Goal: Task Accomplishment & Management: Manage account settings

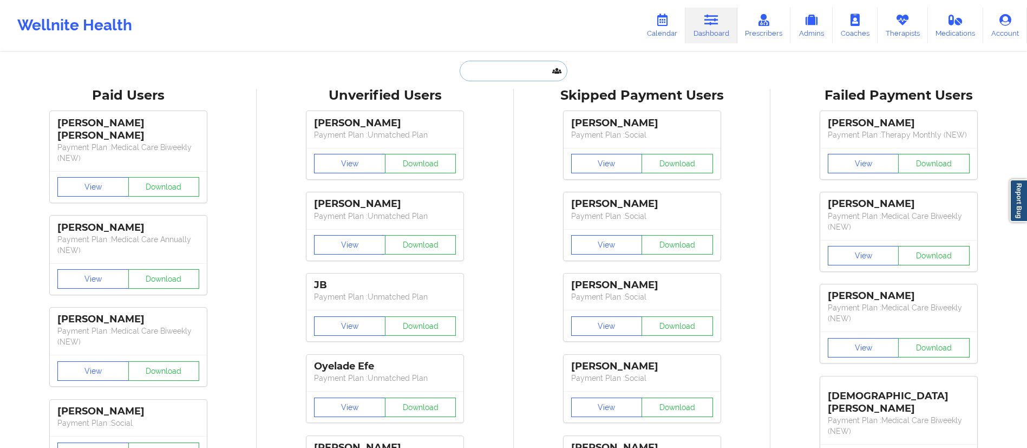
click at [483, 72] on input "text" at bounding box center [512, 71] width 107 height 21
paste input "[PERSON_NAME]"
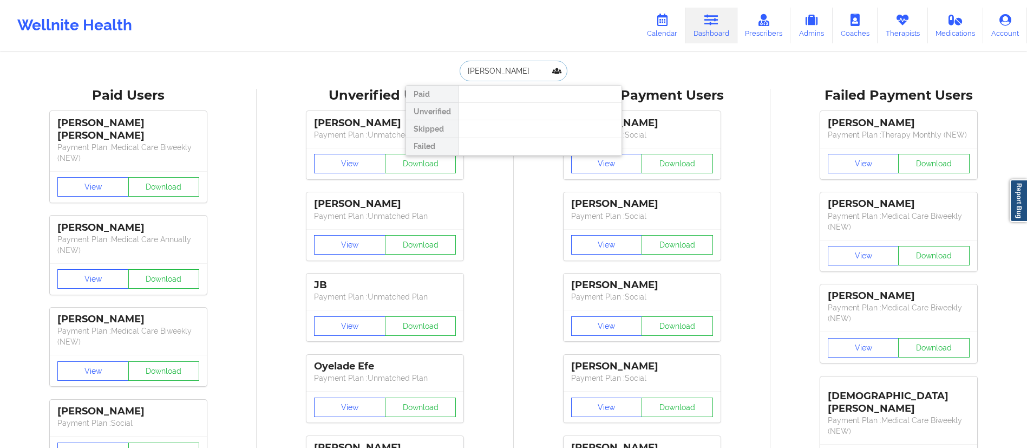
click at [505, 69] on input "[PERSON_NAME]" at bounding box center [512, 71] width 107 height 21
drag, startPoint x: 526, startPoint y: 72, endPoint x: 505, endPoint y: 74, distance: 20.1
click at [505, 74] on input "[PERSON_NAME]" at bounding box center [512, 71] width 107 height 21
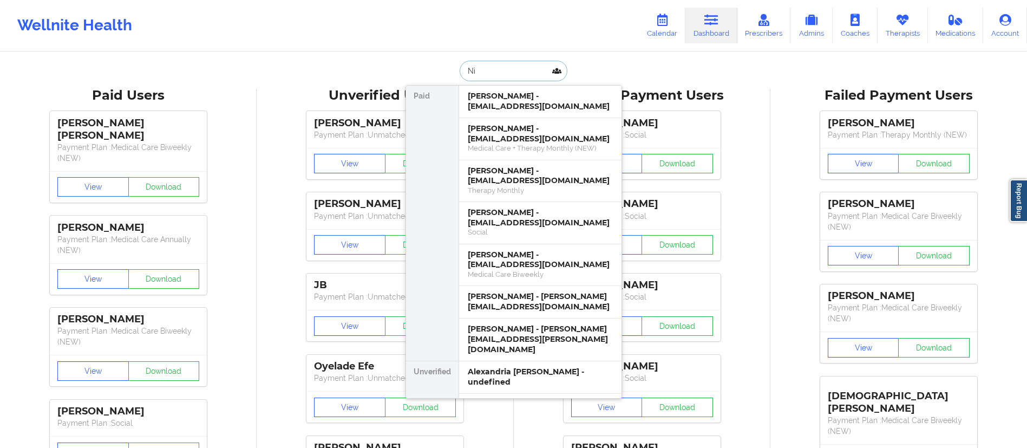
type input "N"
type input "[PERSON_NAME]"
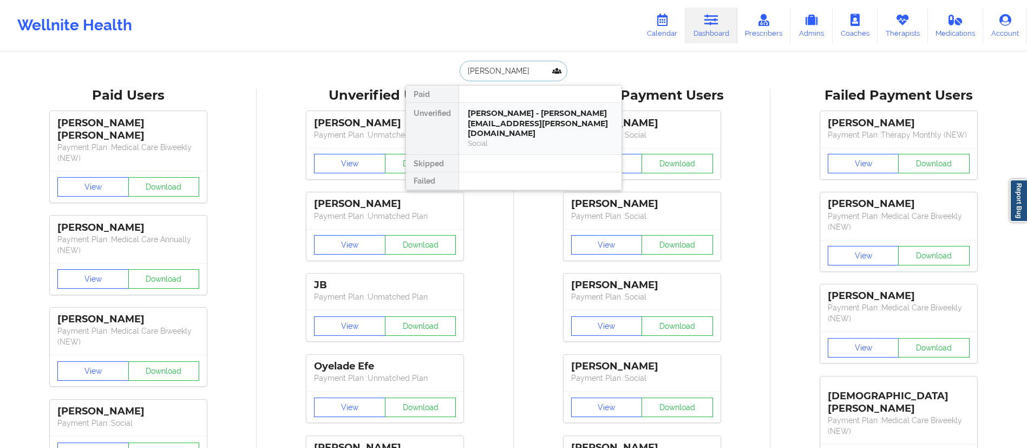
click at [506, 120] on div "[PERSON_NAME] - [PERSON_NAME][EMAIL_ADDRESS][PERSON_NAME][DOMAIN_NAME]" at bounding box center [540, 123] width 145 height 30
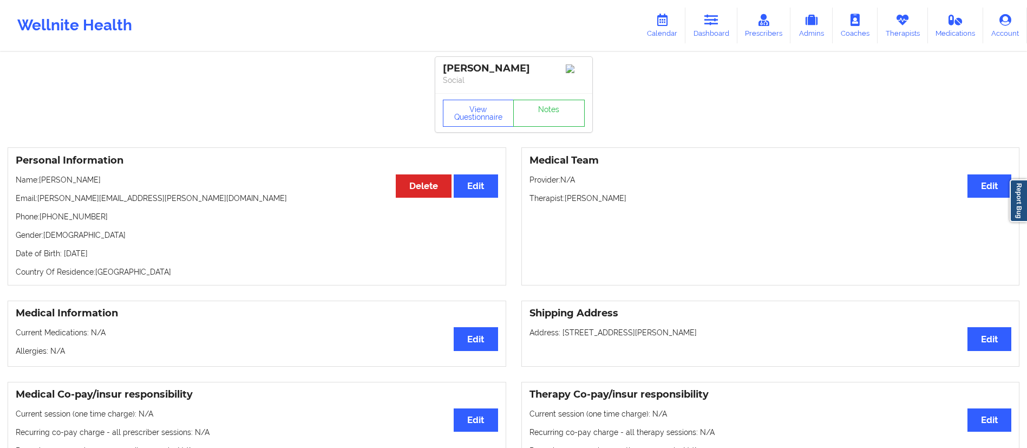
drag, startPoint x: 715, startPoint y: 24, endPoint x: 641, endPoint y: 45, distance: 77.2
click at [715, 23] on icon at bounding box center [711, 20] width 14 height 12
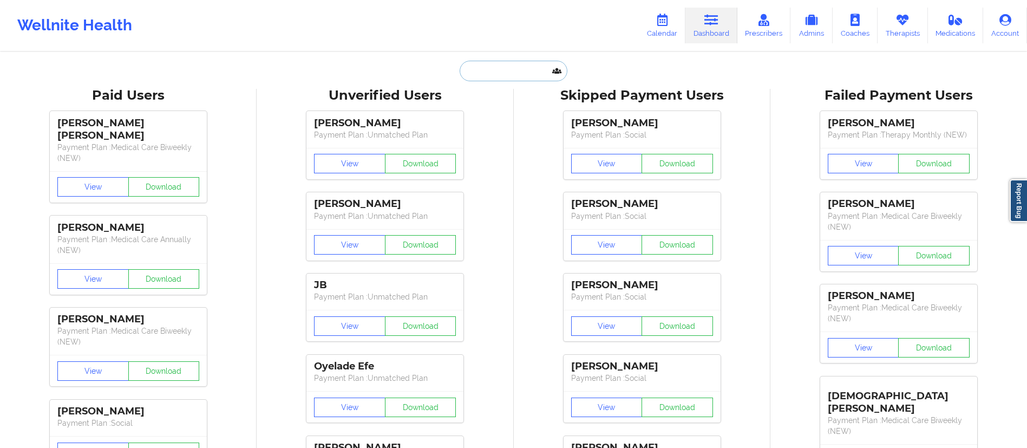
click at [475, 68] on input "text" at bounding box center [512, 71] width 107 height 21
paste input "[PERSON_NAME]"
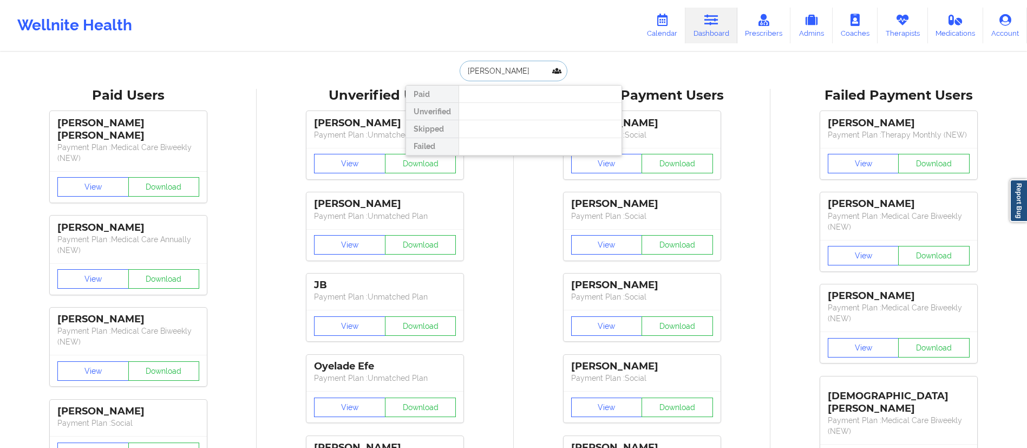
click at [494, 73] on input "[PERSON_NAME]" at bounding box center [512, 71] width 107 height 21
type input "Gadaway"
drag, startPoint x: 508, startPoint y: 69, endPoint x: 465, endPoint y: 67, distance: 42.8
click at [465, 67] on input "Gadaway" at bounding box center [512, 71] width 107 height 21
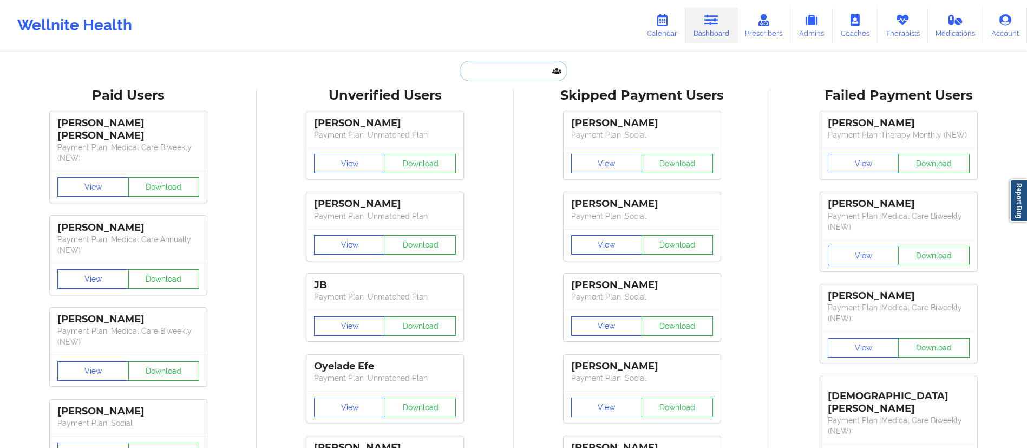
click at [491, 69] on input "text" at bounding box center [512, 71] width 107 height 21
paste input "[PERSON_NAME], Md"
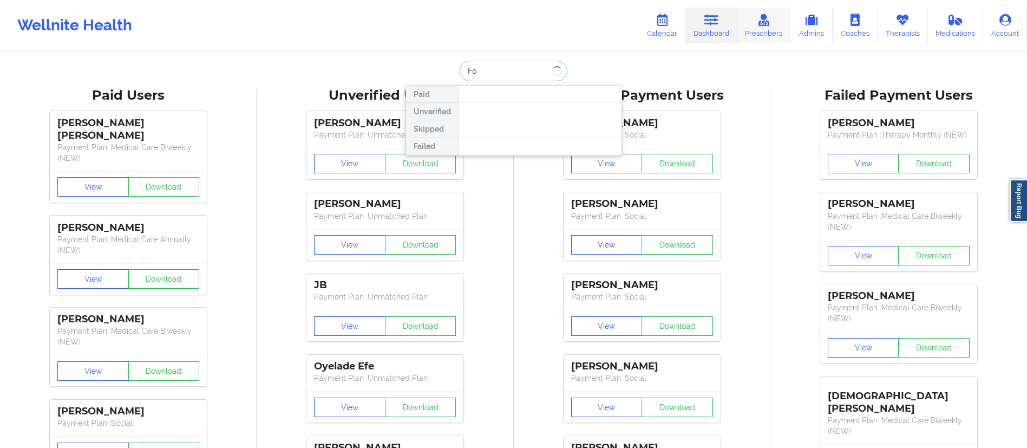
type input "F"
click at [754, 23] on link "Prescribers" at bounding box center [764, 26] width 54 height 36
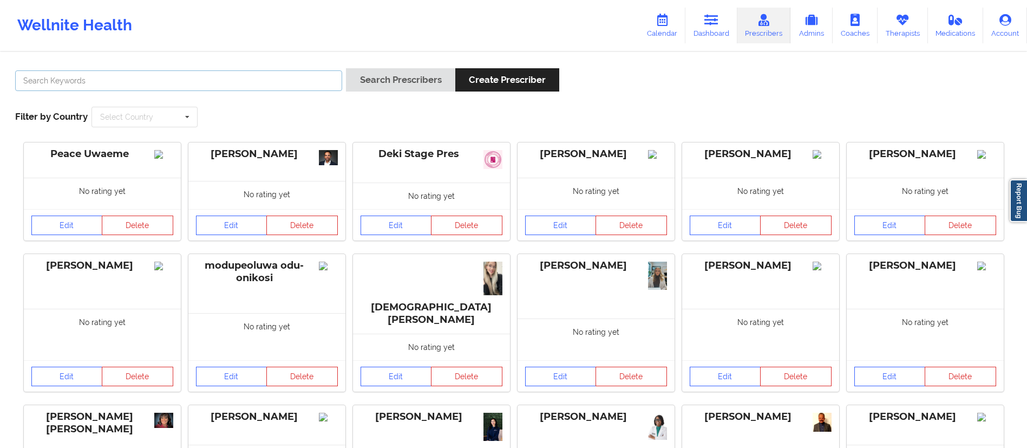
click at [282, 78] on input "text" at bounding box center [178, 80] width 327 height 21
paste input "[PERSON_NAME], Md"
click at [393, 81] on button "Search Prescribers" at bounding box center [400, 79] width 109 height 23
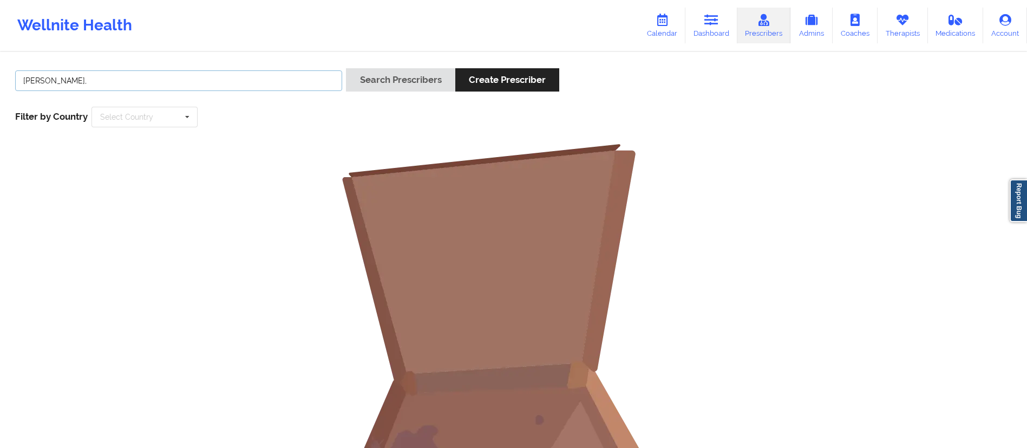
click at [166, 83] on input "[PERSON_NAME]," at bounding box center [178, 80] width 327 height 21
type input "[PERSON_NAME]"
click at [346, 68] on button "Search Prescribers" at bounding box center [400, 79] width 109 height 23
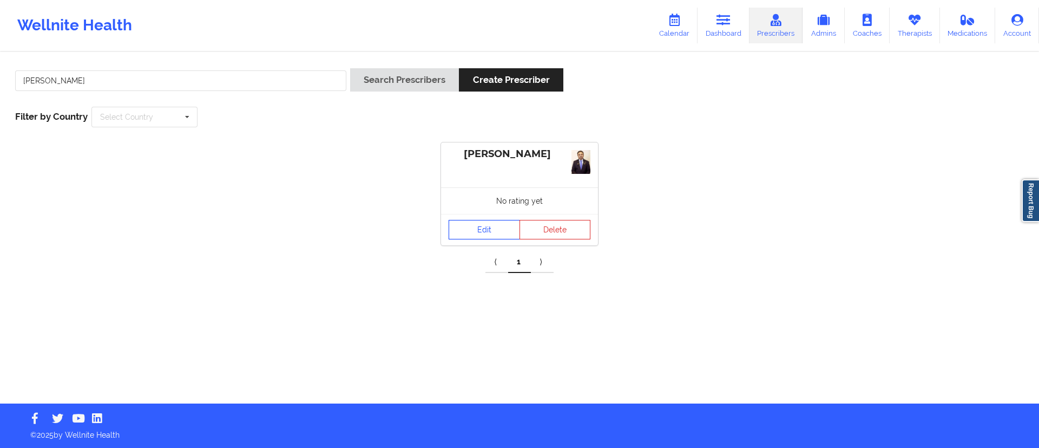
click at [469, 226] on link "Edit" at bounding box center [484, 229] width 71 height 19
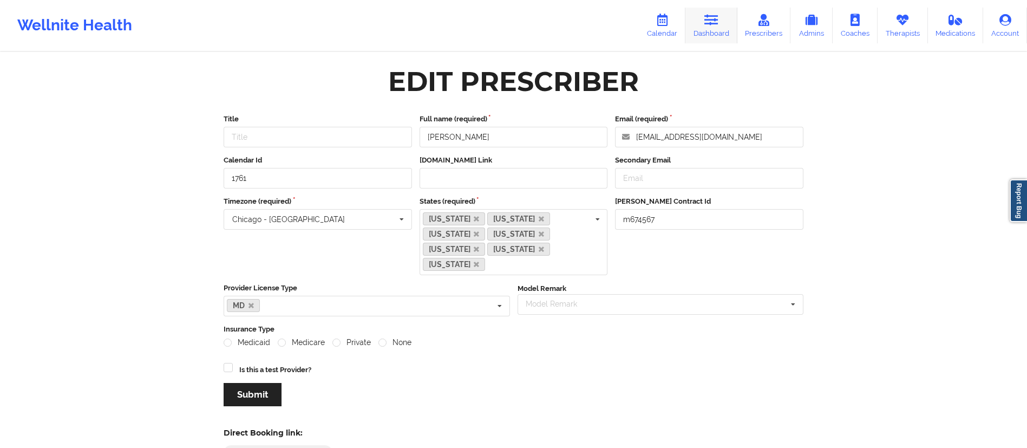
click at [708, 24] on icon at bounding box center [711, 20] width 14 height 12
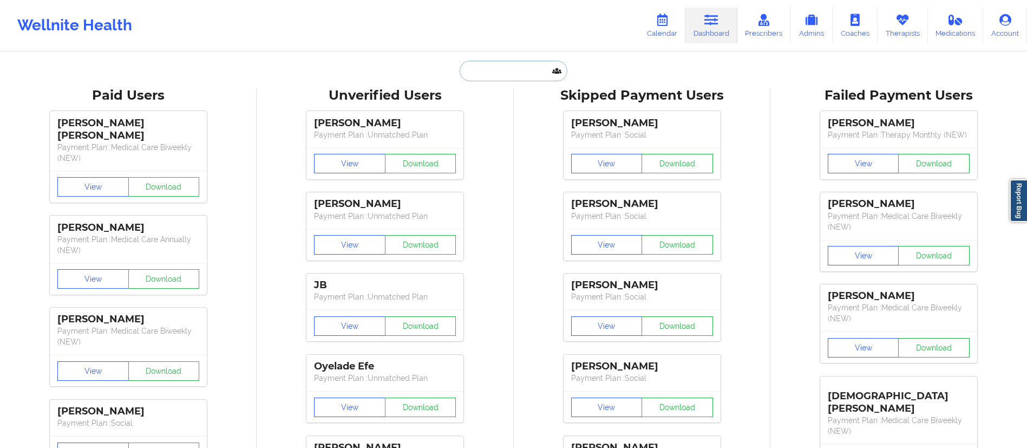
click at [477, 73] on input "text" at bounding box center [512, 71] width 107 height 21
paste input "[EMAIL_ADDRESS][DOMAIN_NAME]"
type input "[EMAIL_ADDRESS][DOMAIN_NAME]"
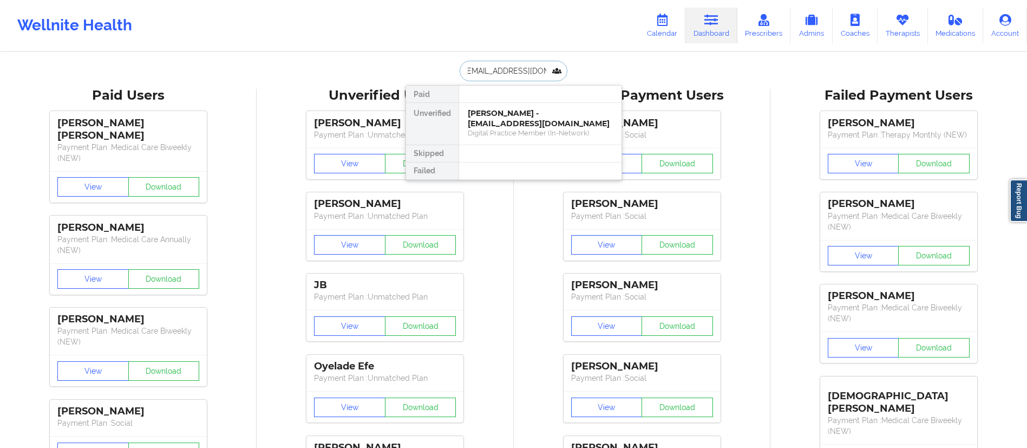
click at [513, 115] on div "[PERSON_NAME] - [EMAIL_ADDRESS][DOMAIN_NAME]" at bounding box center [540, 118] width 145 height 20
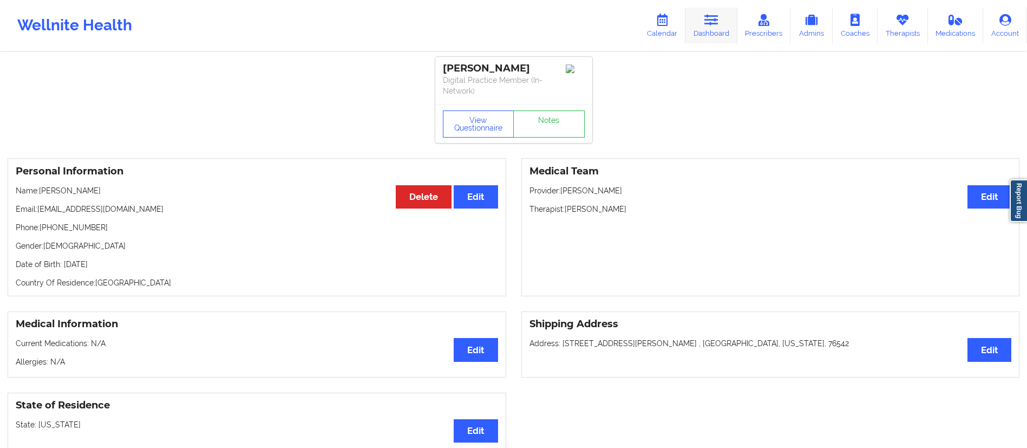
click at [718, 14] on icon at bounding box center [711, 20] width 14 height 12
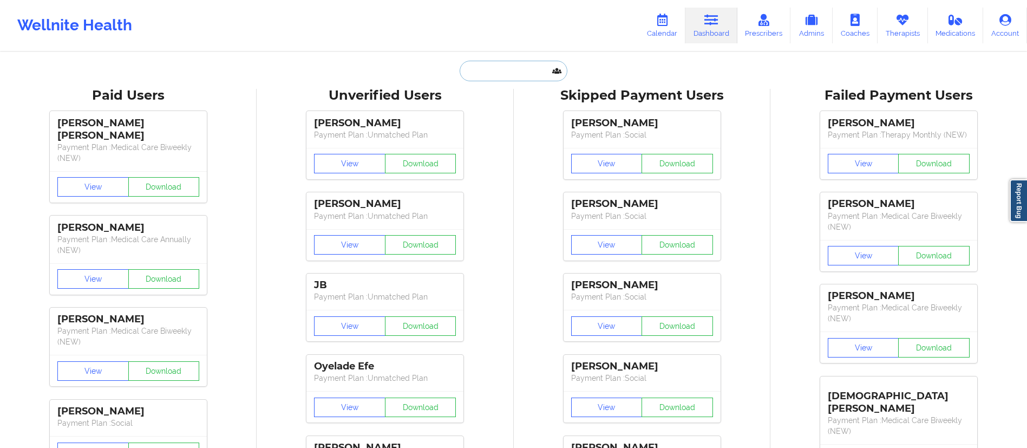
click at [505, 69] on input "text" at bounding box center [512, 71] width 107 height 21
paste input "[EMAIL_ADDRESS][DOMAIN_NAME]"
type input "[EMAIL_ADDRESS][DOMAIN_NAME]"
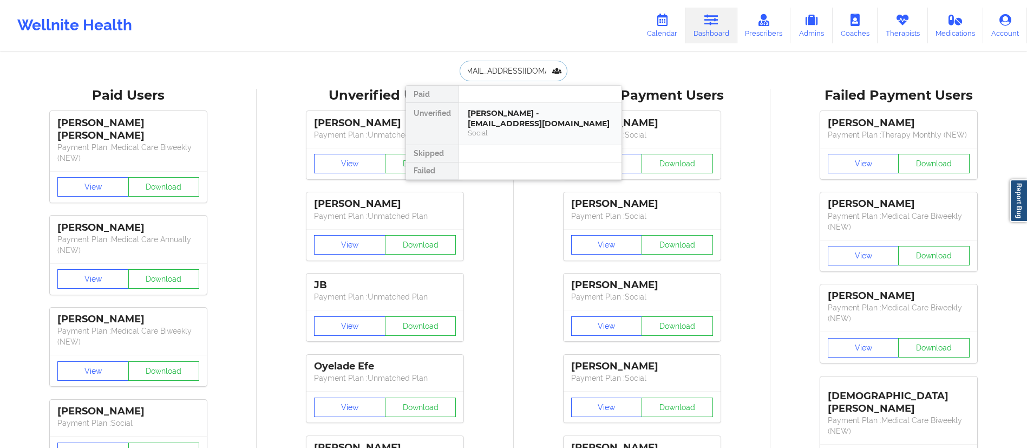
click at [525, 126] on div "[PERSON_NAME] - [EMAIL_ADDRESS][DOMAIN_NAME]" at bounding box center [540, 118] width 145 height 20
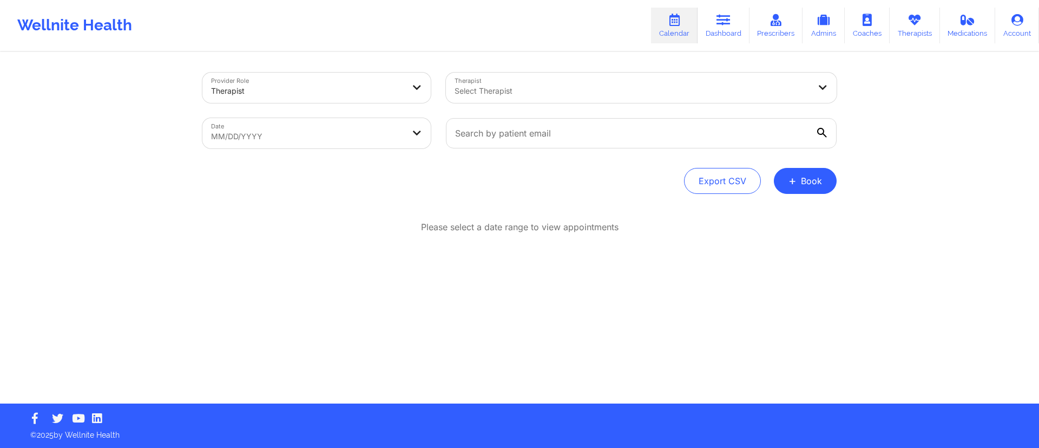
click at [248, 133] on body "Wellnite Health Calendar Dashboard Prescribers Admins Coaches Therapists Medica…" at bounding box center [519, 224] width 1039 height 448
select select "2025-8"
select select "2025-9"
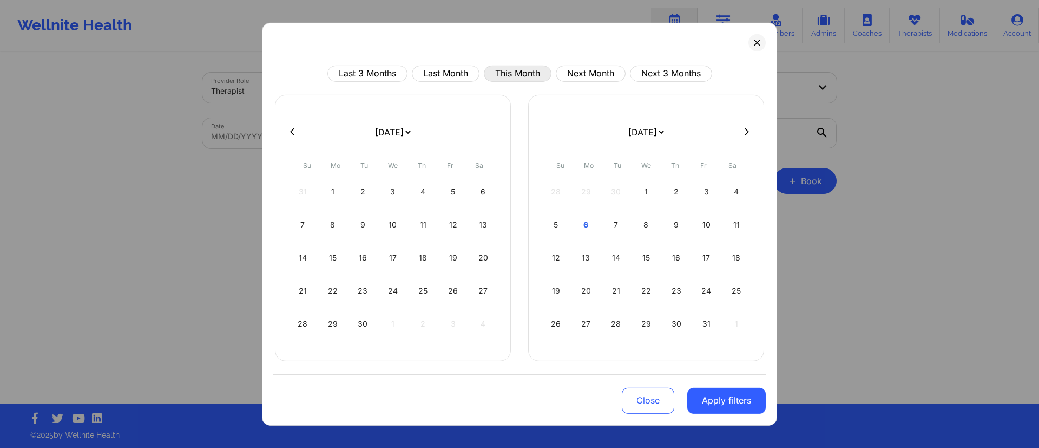
click at [509, 70] on button "This Month" at bounding box center [518, 73] width 68 height 16
select select "2025-9"
select select "2025-10"
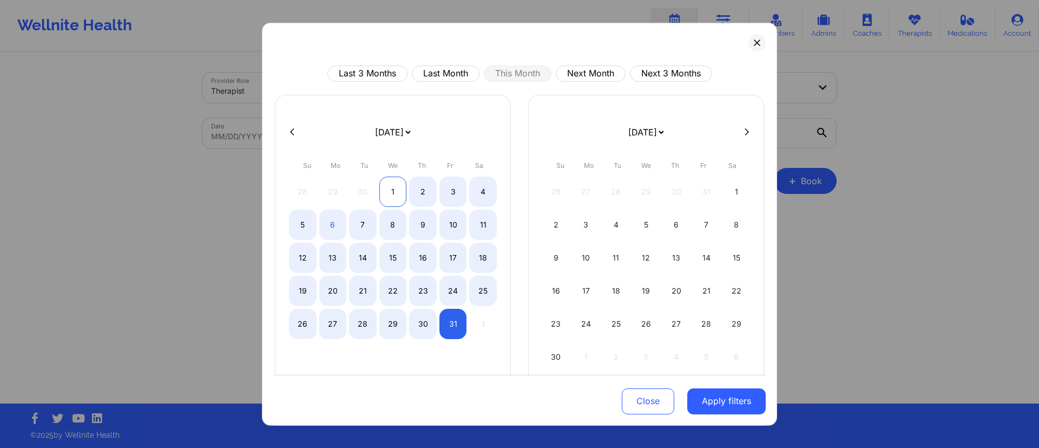
click at [386, 185] on div "1" at bounding box center [393, 191] width 28 height 30
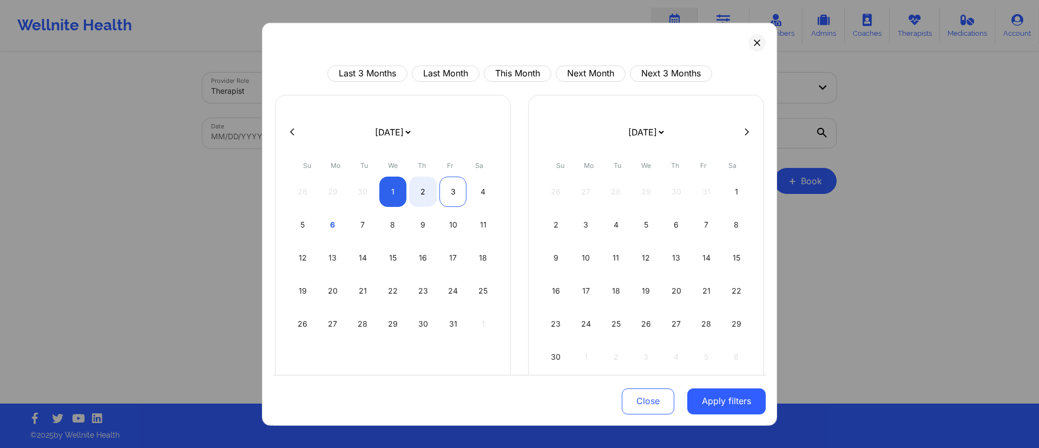
select select "2025-9"
select select "2025-10"
select select "2025-9"
select select "2025-10"
select select "2025-9"
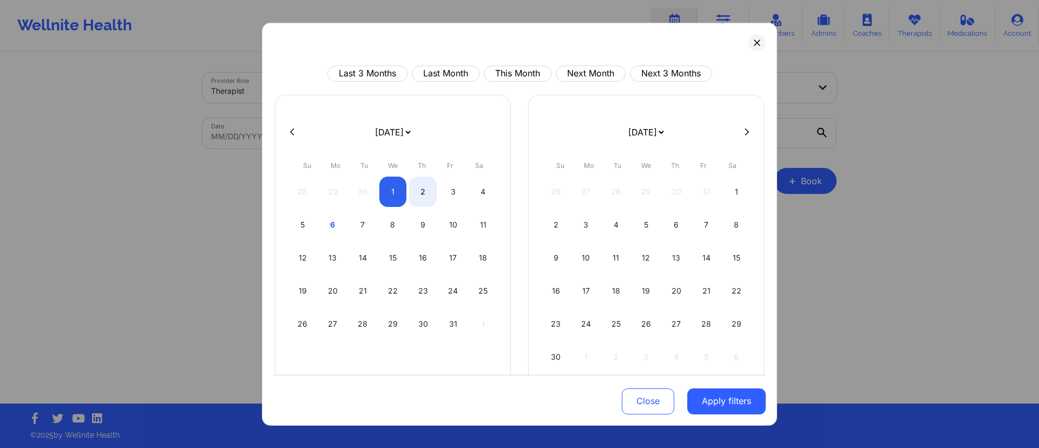
select select "2025-10"
click at [364, 190] on div "28 29 30 1 2 3 4" at bounding box center [393, 191] width 208 height 30
select select "2025-9"
select select "2025-10"
click at [511, 74] on button "This Month" at bounding box center [518, 73] width 68 height 16
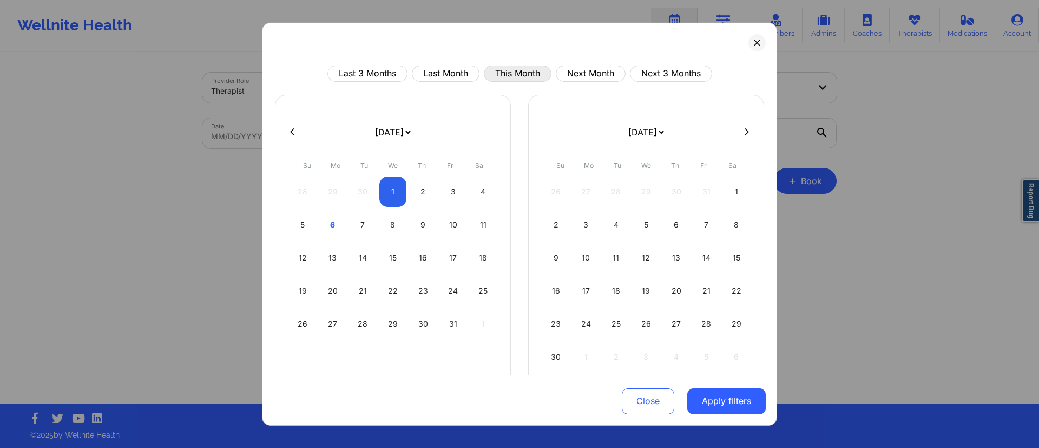
select select "2025-9"
select select "2025-10"
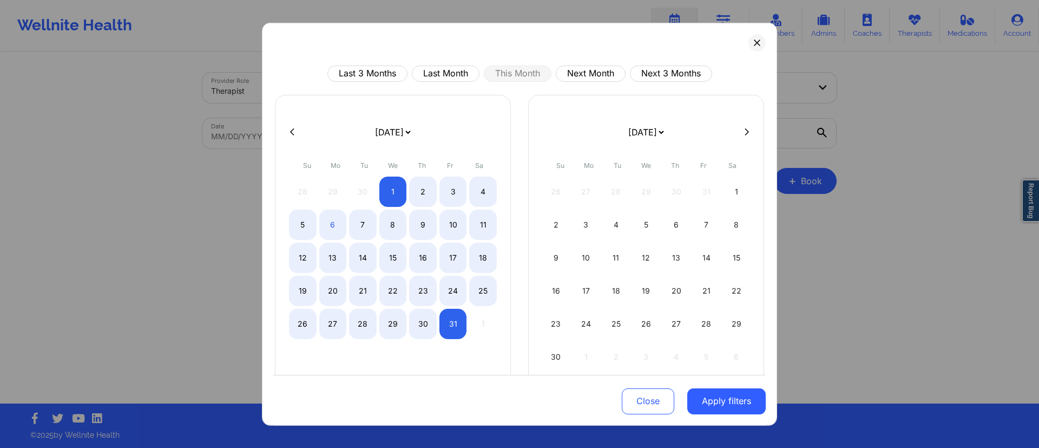
click at [291, 131] on icon at bounding box center [292, 132] width 4 height 8
select select "2025-8"
select select "2025-9"
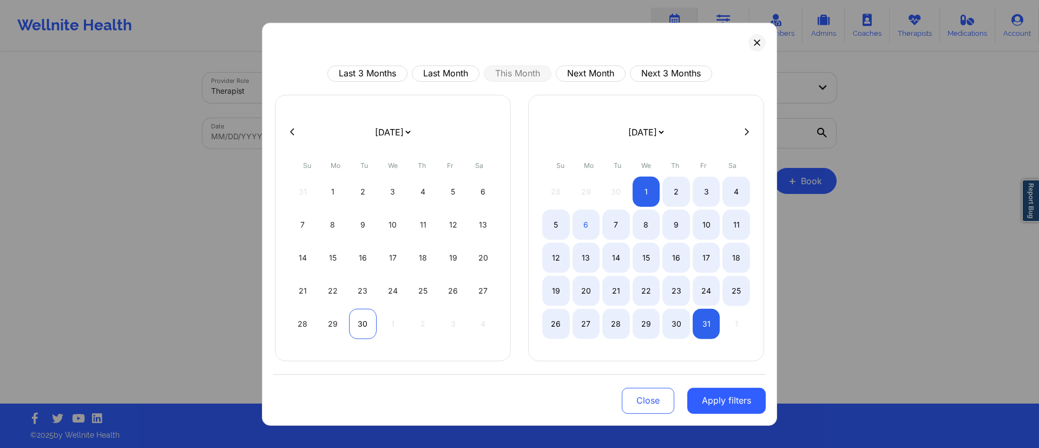
click at [356, 327] on div "30" at bounding box center [363, 323] width 28 height 30
select select "2025-8"
select select "2025-9"
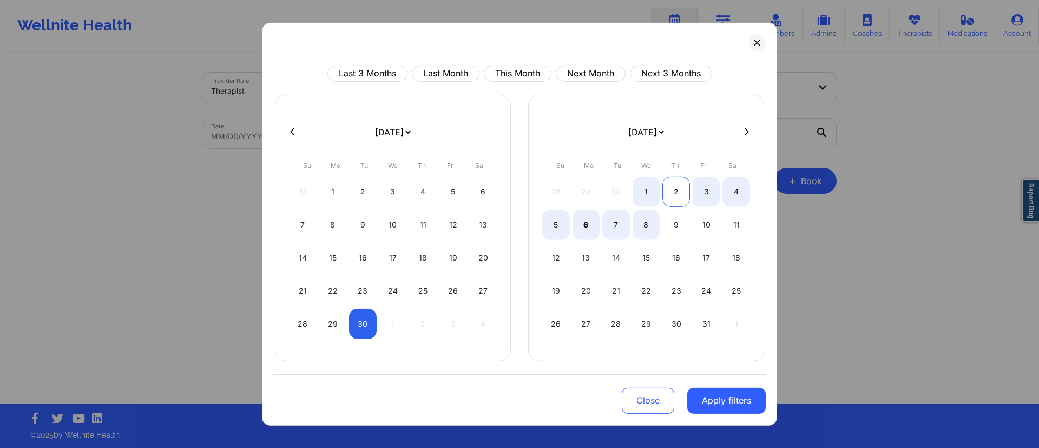
select select "2025-8"
select select "2025-9"
click at [677, 187] on div "2" at bounding box center [676, 191] width 28 height 30
select select "2025-8"
select select "2025-9"
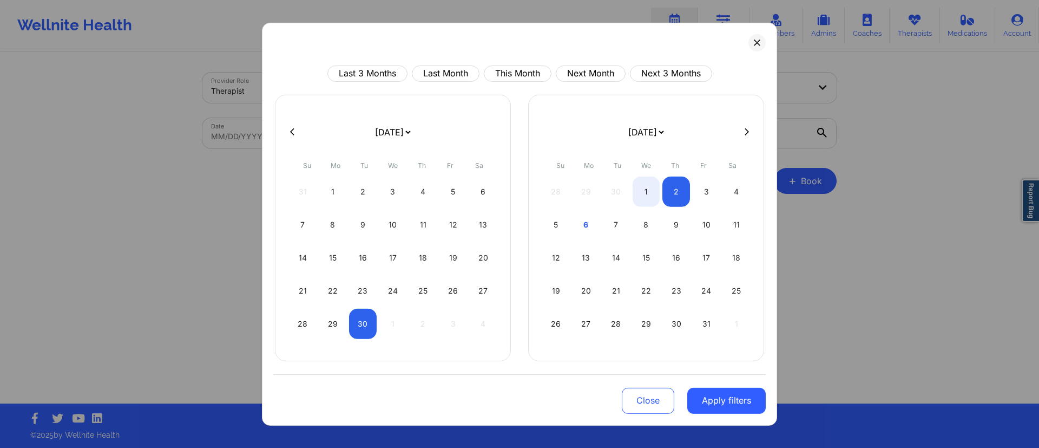
click at [730, 406] on button "Apply filters" at bounding box center [726, 400] width 78 height 26
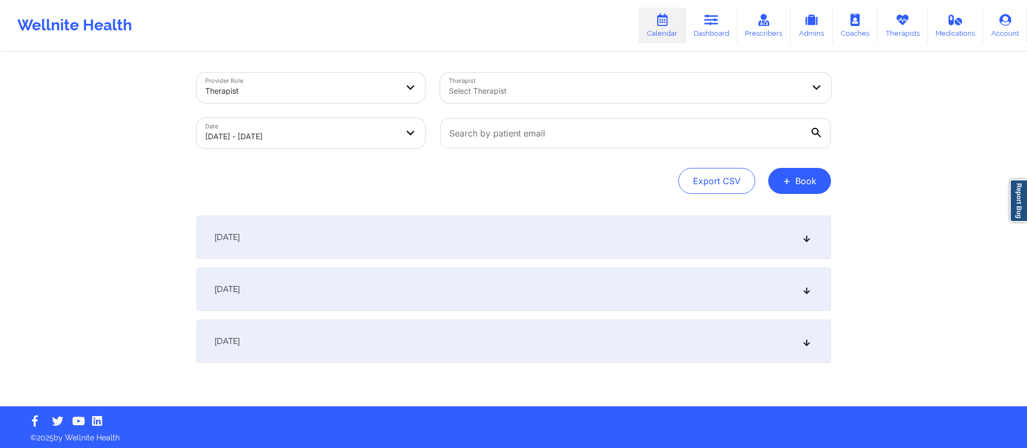
click at [592, 98] on div "Select Therapist" at bounding box center [622, 88] width 365 height 30
type input "nicole thwe"
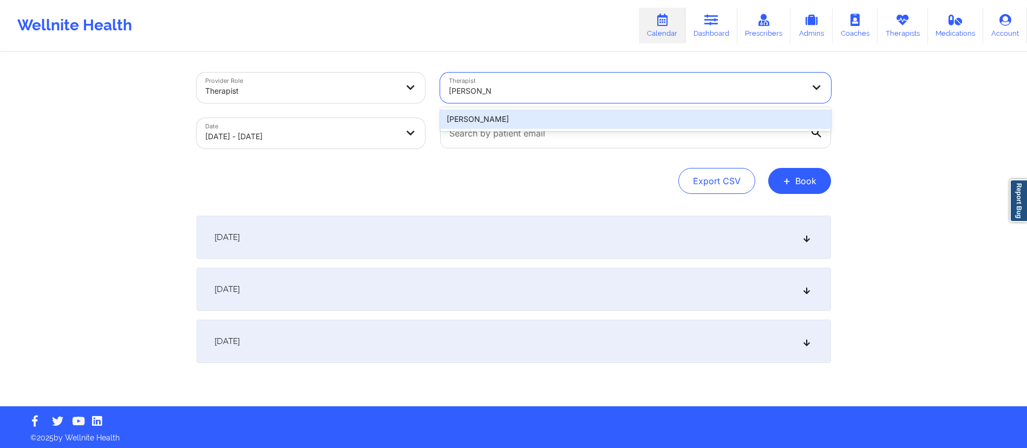
click at [503, 115] on div "[PERSON_NAME]" at bounding box center [635, 118] width 391 height 19
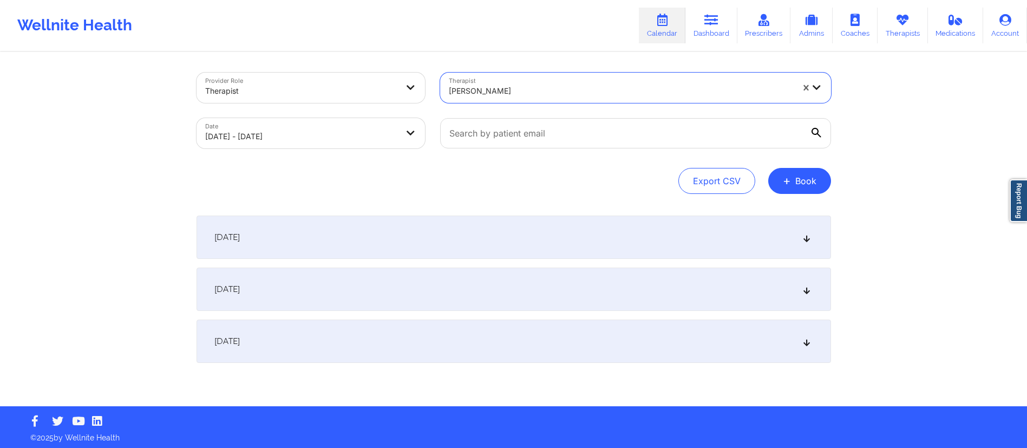
click at [323, 287] on div "October 1, 2025" at bounding box center [513, 288] width 634 height 43
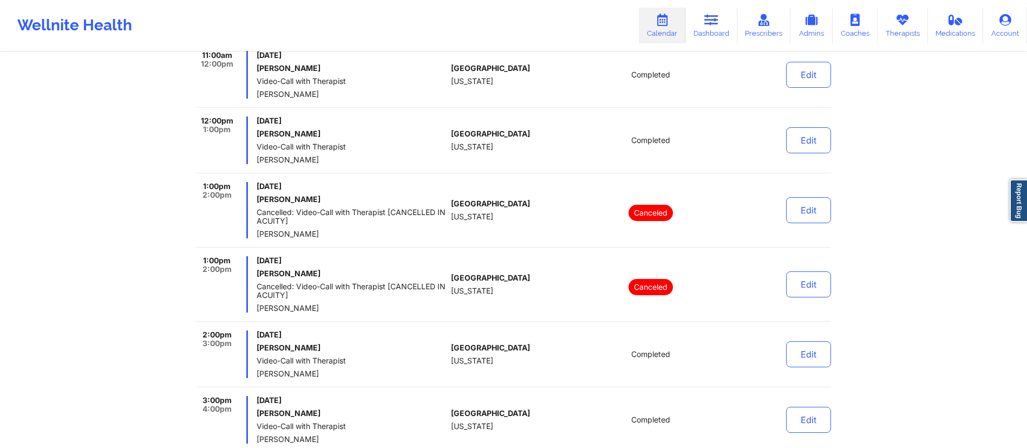
scroll to position [547, 0]
click at [800, 88] on button "Edit" at bounding box center [808, 76] width 45 height 26
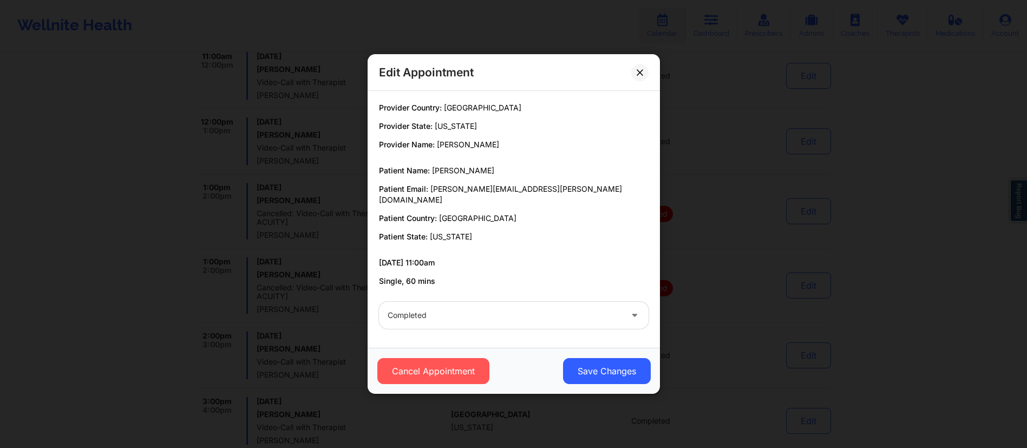
click at [680, 159] on div "Edit Appointment Provider Country: United States Provider State: Florida Provid…" at bounding box center [513, 224] width 1027 height 448
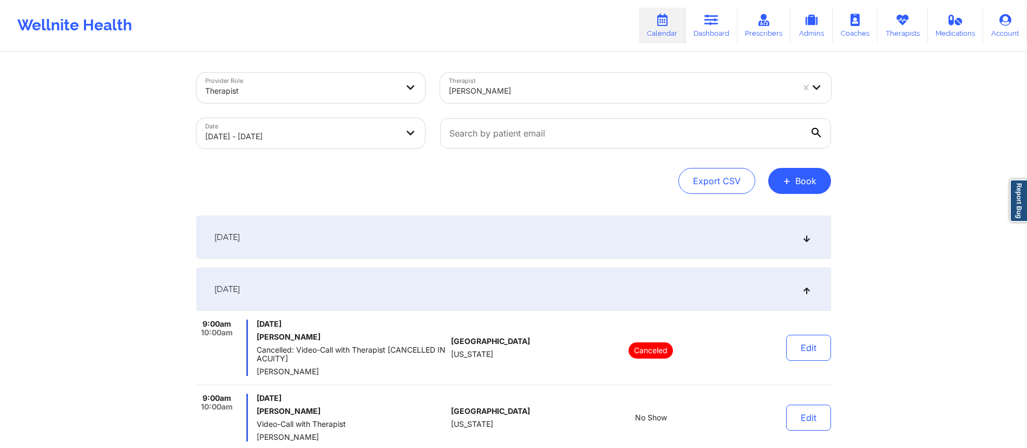
drag, startPoint x: 478, startPoint y: 292, endPoint x: 484, endPoint y: 265, distance: 27.8
click at [477, 288] on div "[DATE]" at bounding box center [513, 288] width 634 height 43
